Goal: Task Accomplishment & Management: Manage account settings

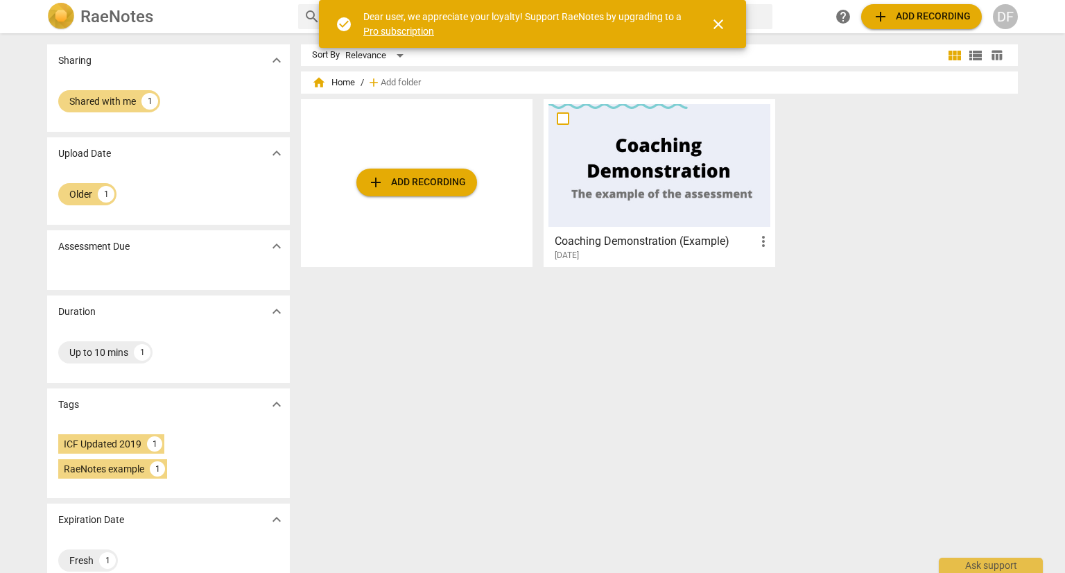
click at [527, 360] on div "Sort By Relevance view_module view_list table_chart home Home / add Add folder …" at bounding box center [665, 302] width 728 height 517
click at [711, 24] on span "close" at bounding box center [718, 24] width 17 height 17
click at [412, 33] on link "Pro subscription" at bounding box center [398, 31] width 71 height 11
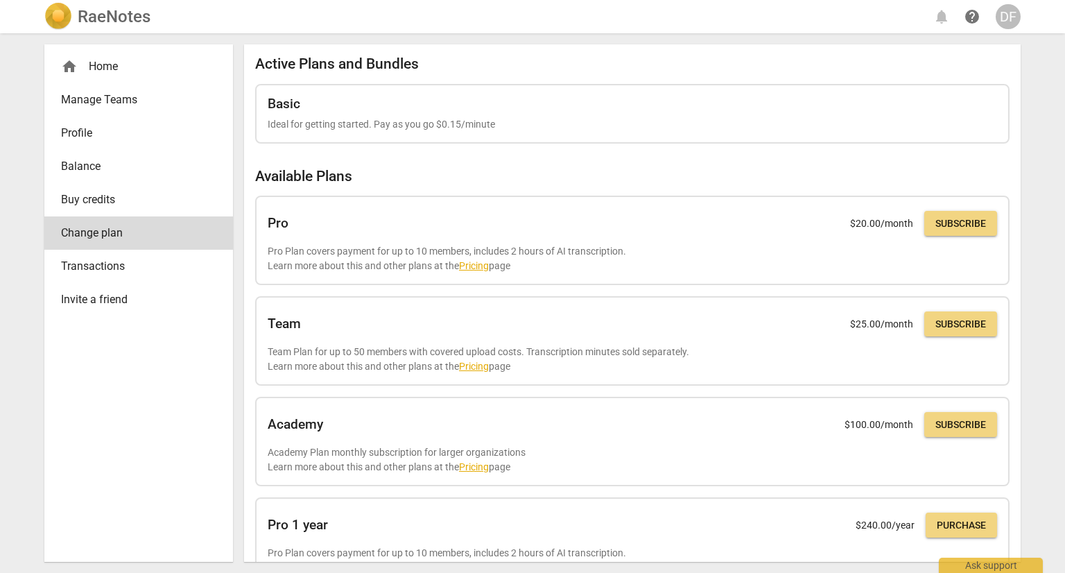
click at [141, 123] on link "Profile" at bounding box center [138, 132] width 189 height 33
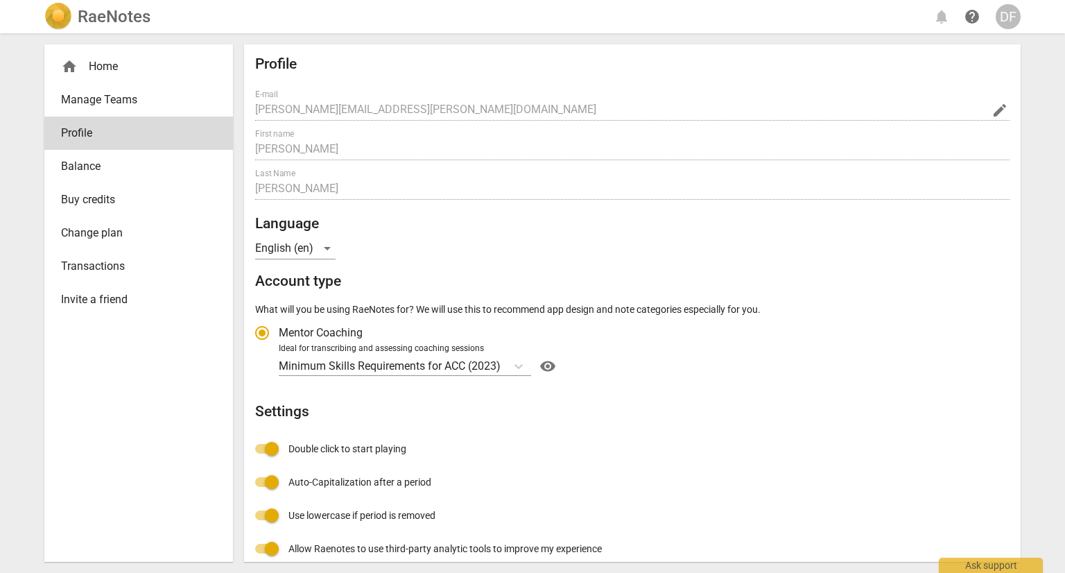
radio input "false"
click at [130, 101] on span "Manage Teams" at bounding box center [133, 99] width 144 height 17
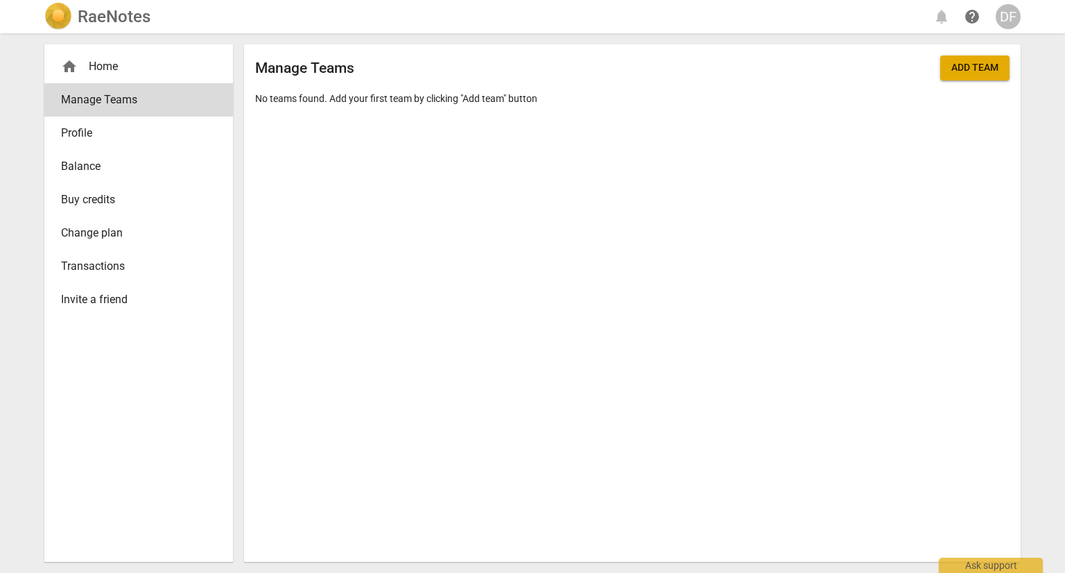
click at [125, 381] on div "home Home Manage Teams Profile Balance Buy credits Change plan Transactions Inv…" at bounding box center [138, 302] width 189 height 517
